Goal: Find specific page/section: Find specific page/section

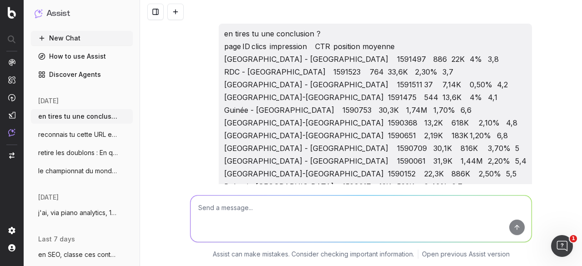
scroll to position [2184, 0]
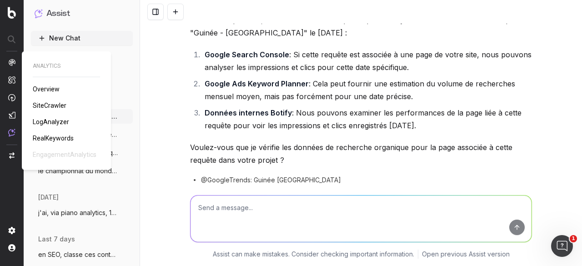
click at [11, 60] on img at bounding box center [11, 62] width 7 height 7
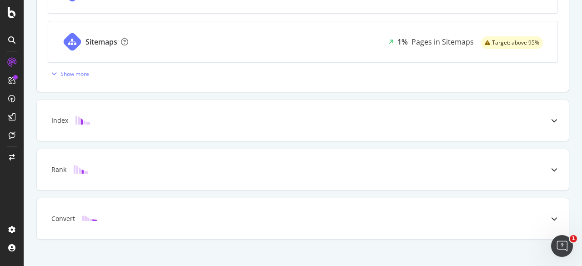
scroll to position [439, 0]
